Goal: Task Accomplishment & Management: Manage account settings

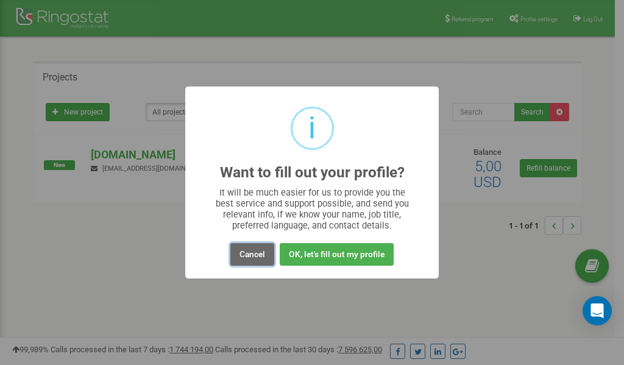
click at [263, 256] on button "Cancel" at bounding box center [252, 254] width 44 height 23
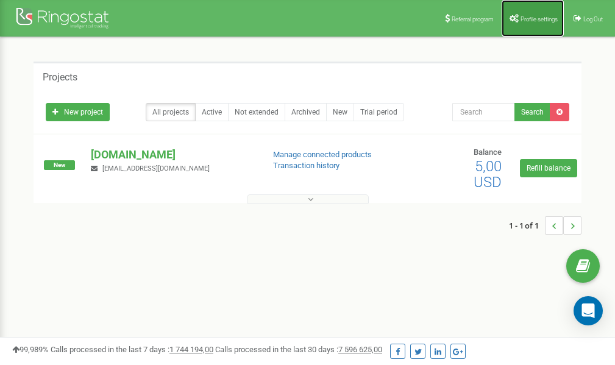
click at [536, 16] on span "Profile settings" at bounding box center [538, 19] width 37 height 7
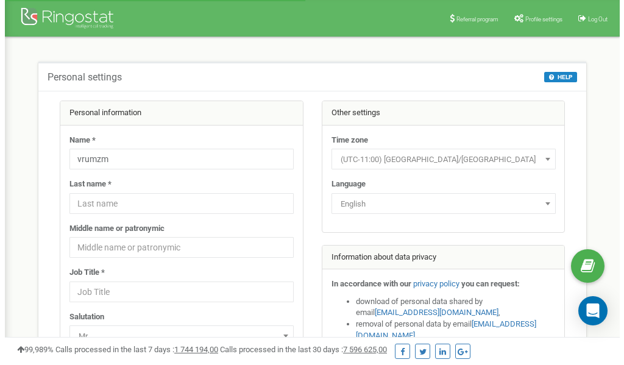
scroll to position [61, 0]
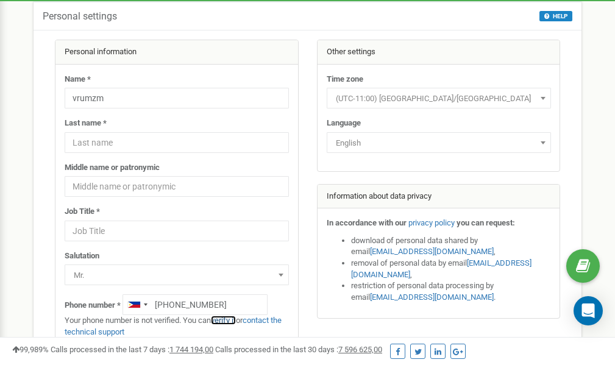
click at [231, 321] on link "verify it" at bounding box center [223, 320] width 25 height 9
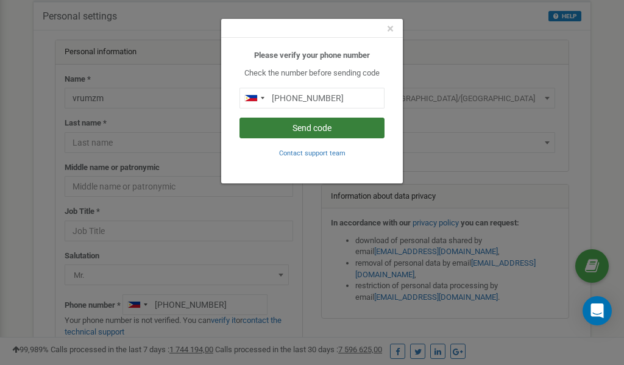
click at [303, 124] on button "Send code" at bounding box center [311, 128] width 145 height 21
